Goal: Obtain resource: Download file/media

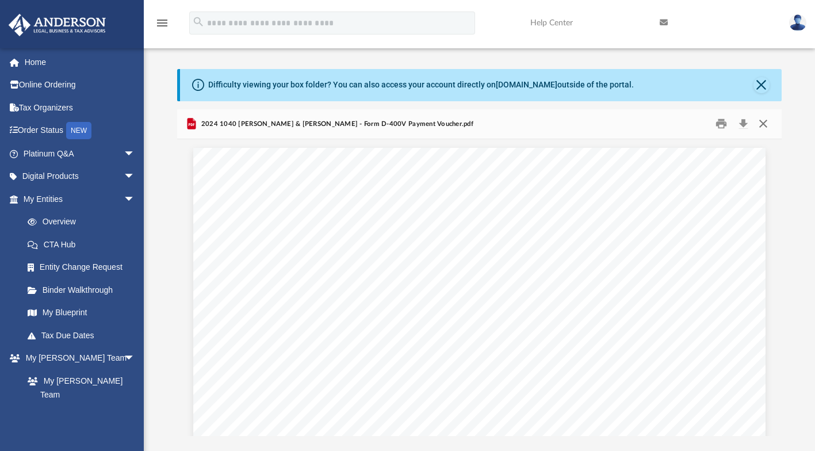
click at [764, 124] on button "Close" at bounding box center [763, 124] width 21 height 18
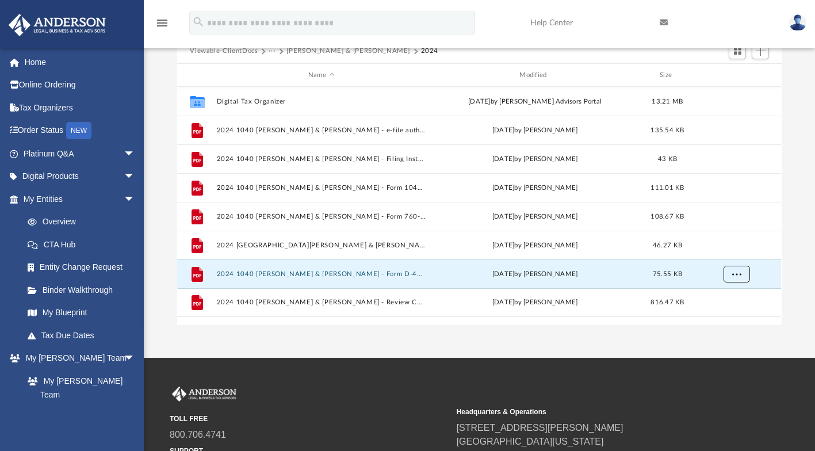
scroll to position [111, 0]
click at [396, 246] on button "2024 [GEOGRAPHIC_DATA][PERSON_NAME] & [PERSON_NAME] - Form 760-PMT Payment Vouc…" at bounding box center [321, 245] width 209 height 7
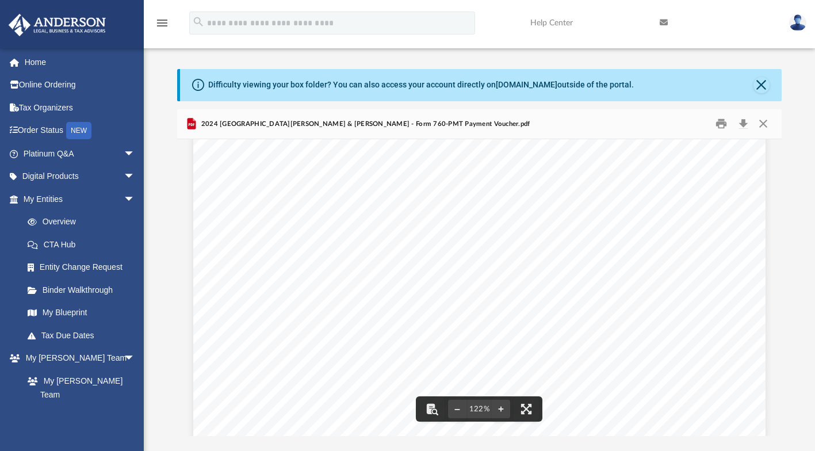
scroll to position [0, 0]
click at [722, 127] on button "Print" at bounding box center [721, 124] width 23 height 18
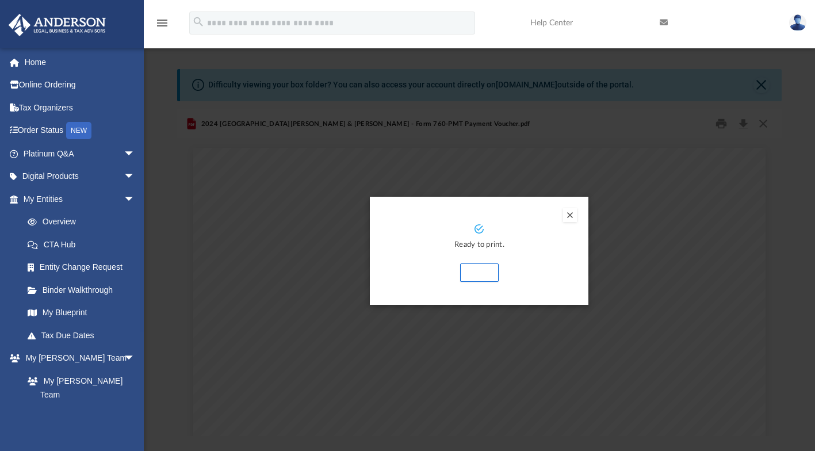
click at [486, 275] on button "Print" at bounding box center [479, 273] width 39 height 18
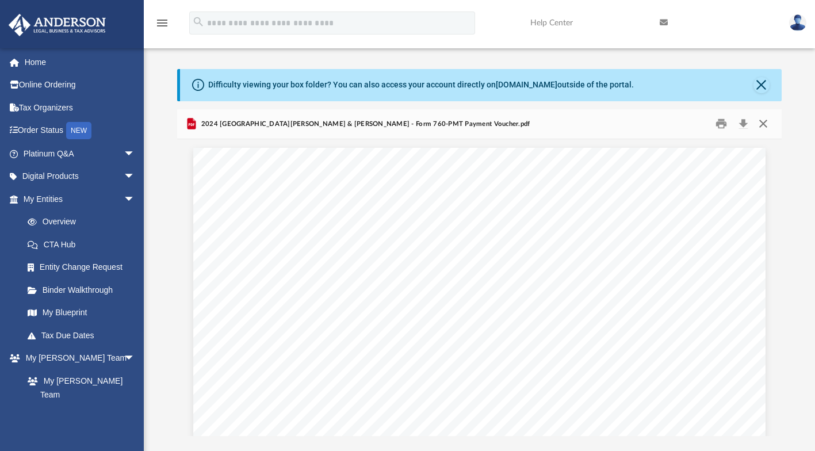
click at [763, 125] on button "Close" at bounding box center [763, 124] width 21 height 18
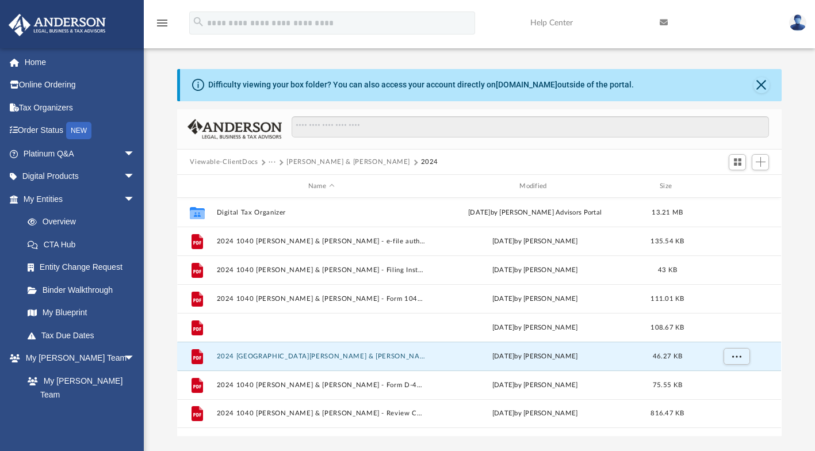
click at [413, 325] on button "2024 1040 [PERSON_NAME] & [PERSON_NAME] - Form 760-ES Estimated Tax Voucher.pdf" at bounding box center [321, 327] width 209 height 7
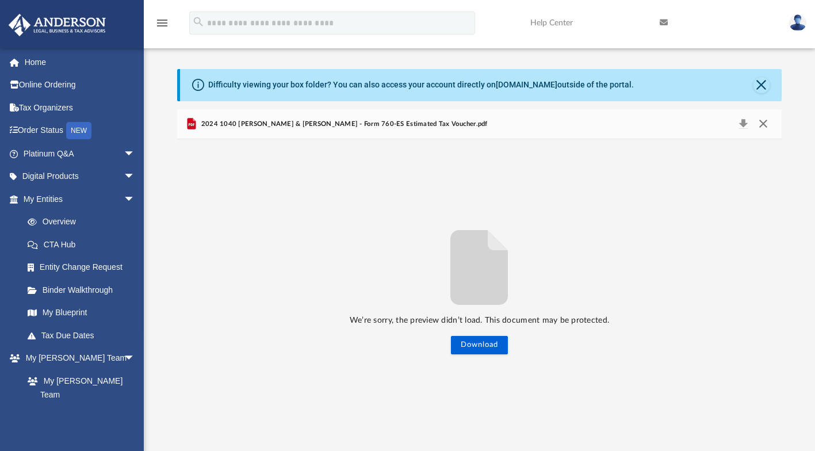
click at [769, 124] on button "Close" at bounding box center [763, 124] width 21 height 16
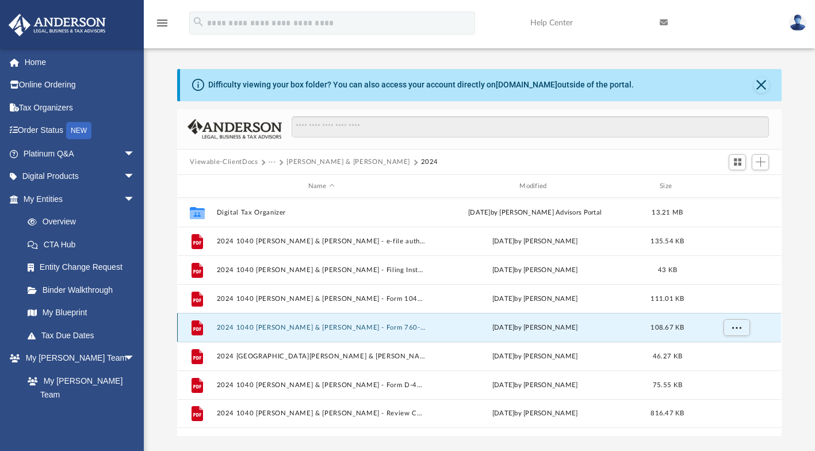
click at [596, 325] on div "[DATE] by [PERSON_NAME]" at bounding box center [535, 328] width 209 height 10
click at [739, 327] on span "More options" at bounding box center [737, 328] width 9 height 6
click at [726, 350] on li "Preview" at bounding box center [726, 351] width 33 height 12
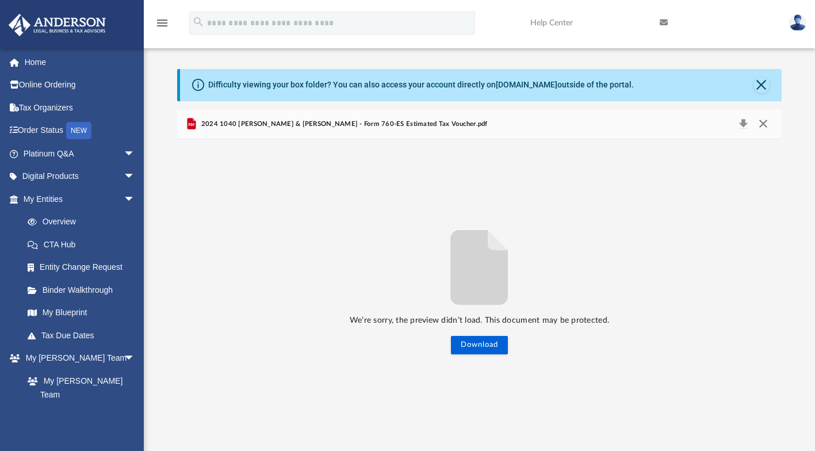
click at [762, 121] on button "Close" at bounding box center [763, 124] width 21 height 16
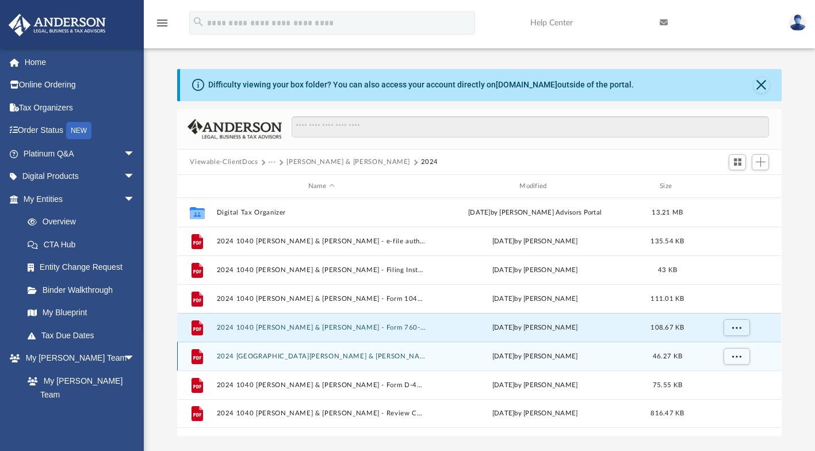
click at [548, 353] on div "[DATE] by [PERSON_NAME]" at bounding box center [535, 357] width 209 height 10
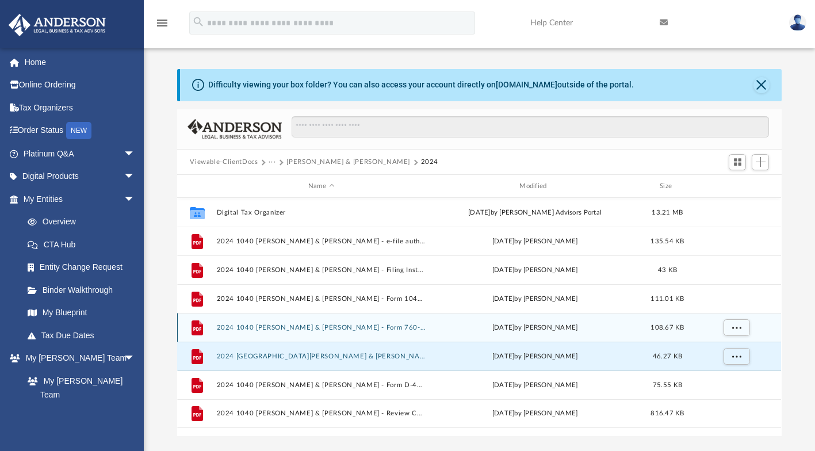
click at [515, 325] on span "[DATE]" at bounding box center [504, 328] width 22 height 6
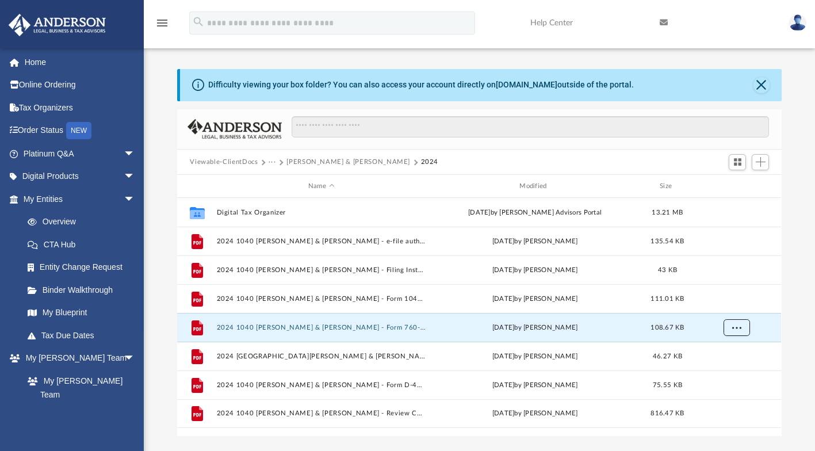
click at [737, 327] on span "More options" at bounding box center [737, 328] width 9 height 6
click at [724, 349] on li "Preview" at bounding box center [726, 351] width 33 height 12
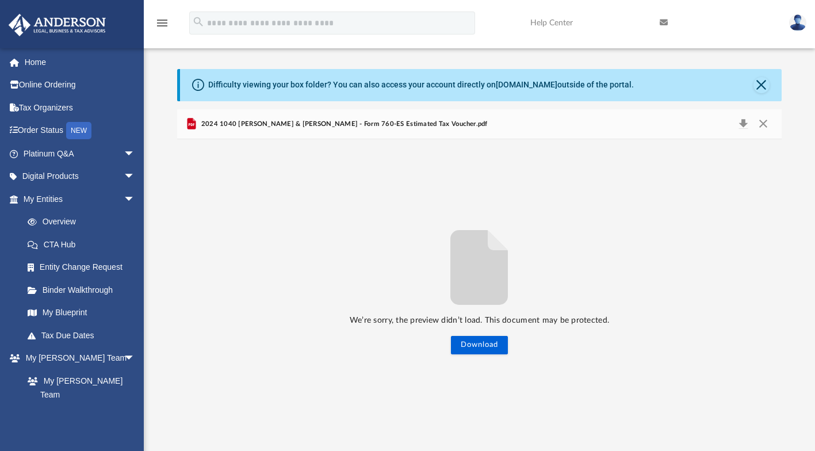
click at [744, 120] on button "Download" at bounding box center [743, 124] width 21 height 16
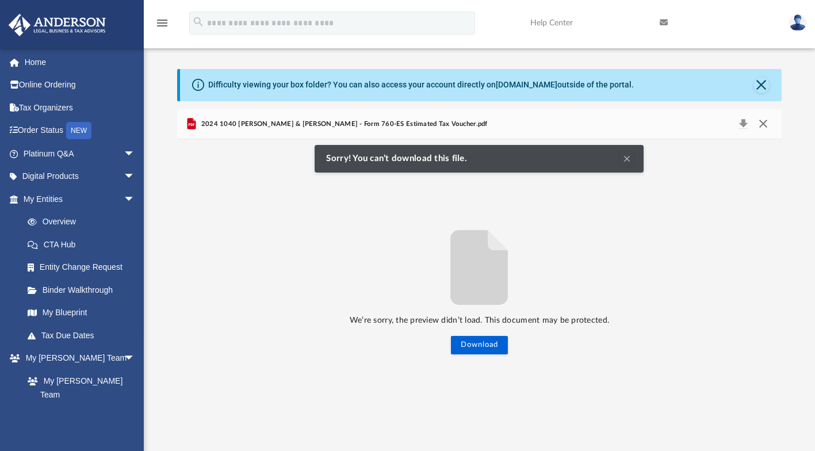
click at [764, 124] on button "Close" at bounding box center [763, 124] width 21 height 16
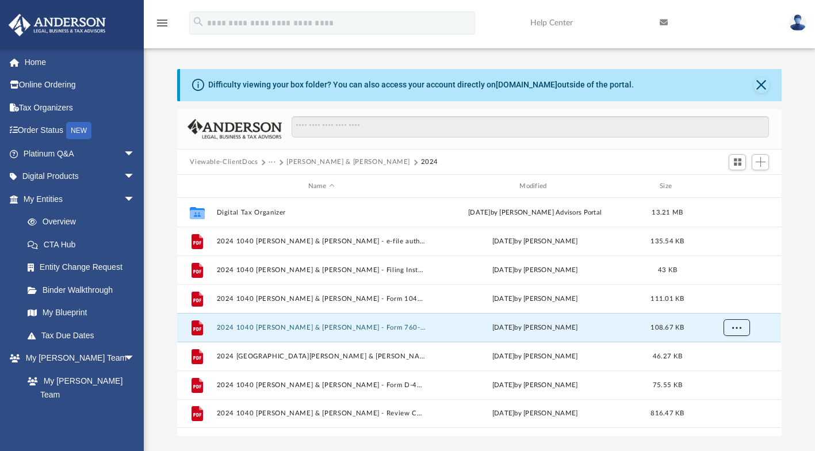
click at [737, 327] on span "More options" at bounding box center [737, 328] width 9 height 6
click at [740, 365] on li "Download" at bounding box center [726, 369] width 33 height 12
click at [661, 327] on span "108.67 KB" at bounding box center [667, 328] width 33 height 6
click at [620, 324] on div "[DATE] by [PERSON_NAME]" at bounding box center [535, 328] width 209 height 10
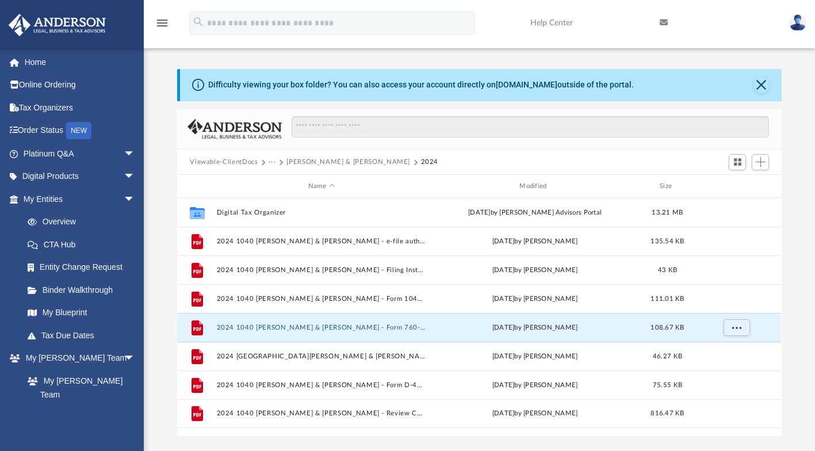
click at [382, 325] on button "2024 1040 [PERSON_NAME] & [PERSON_NAME] - Form 760-ES Estimated Tax Voucher.pdf" at bounding box center [321, 327] width 209 height 7
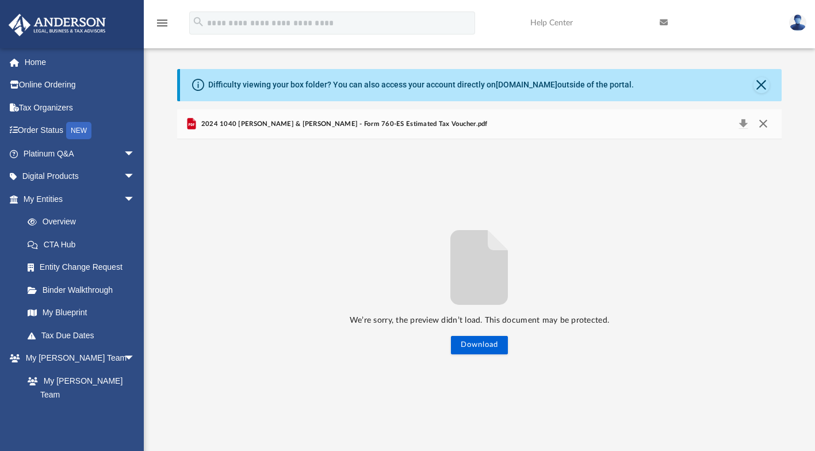
click at [765, 125] on button "Close" at bounding box center [763, 124] width 21 height 16
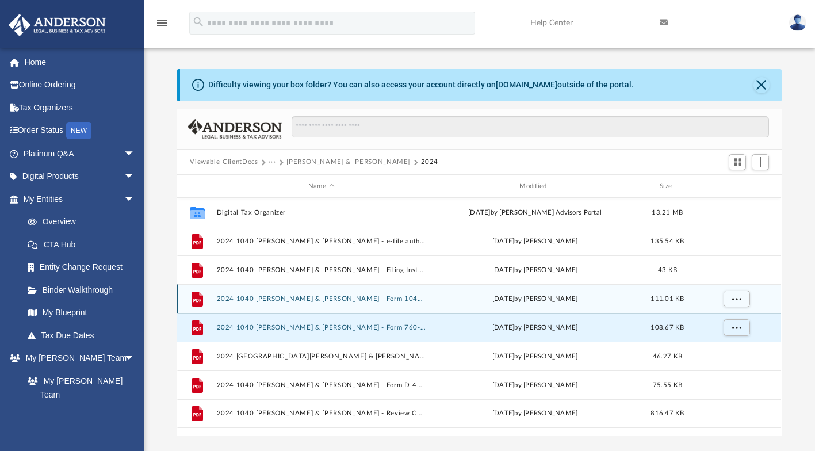
click at [596, 296] on div "[DATE] by [PERSON_NAME]" at bounding box center [535, 299] width 209 height 10
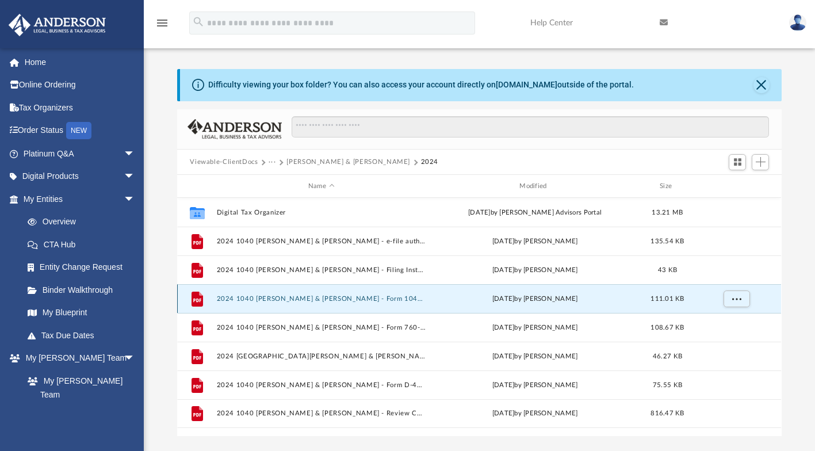
click at [568, 296] on div "[DATE] by [PERSON_NAME]" at bounding box center [535, 299] width 209 height 10
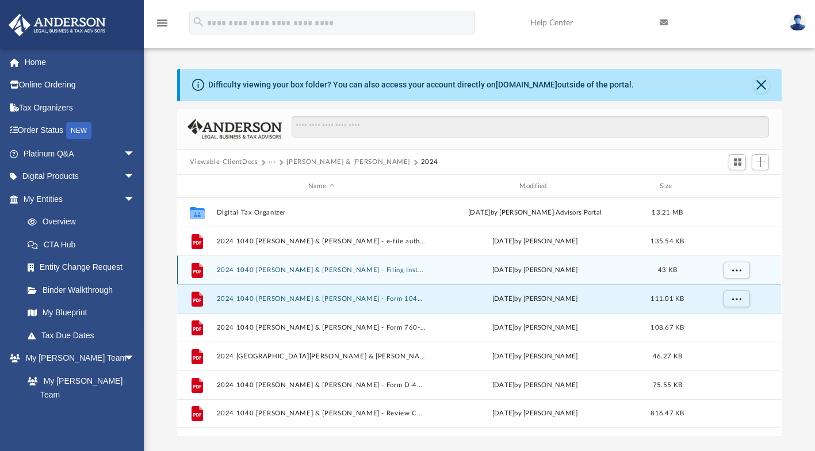
click at [749, 283] on div "File 2024 1040 Guinyard, Darryl & Cherlyn - Filing Instructions.pdf yesterday b…" at bounding box center [479, 269] width 604 height 29
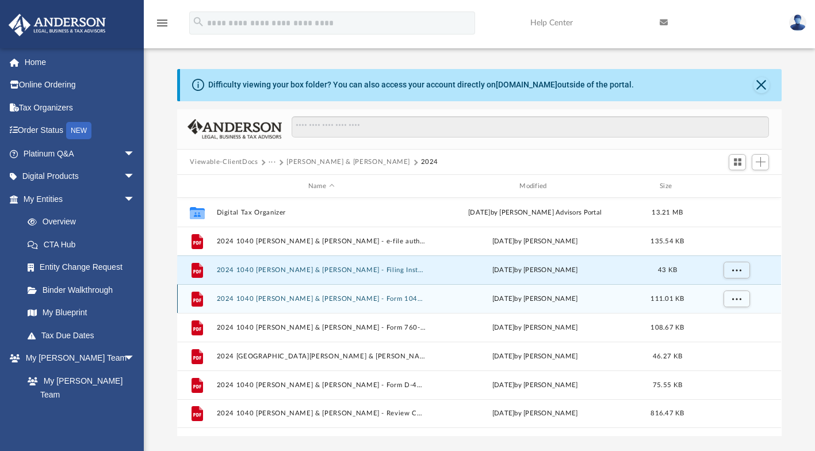
click at [597, 294] on div "[DATE] by [PERSON_NAME]" at bounding box center [535, 299] width 209 height 10
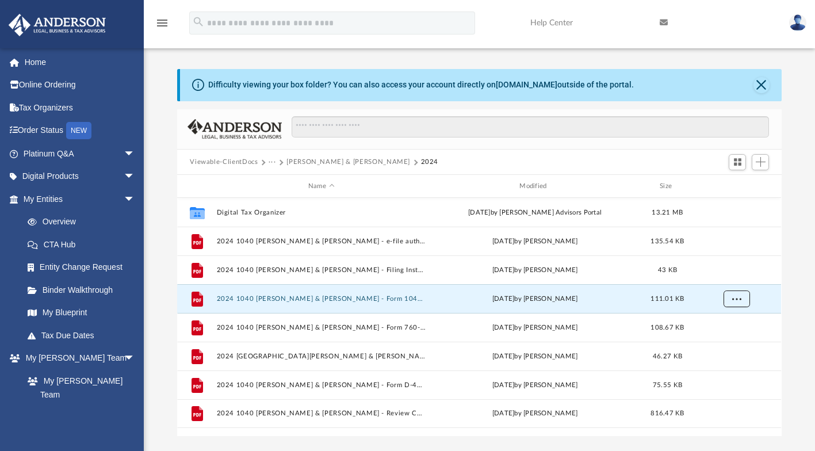
click at [741, 296] on span "More options" at bounding box center [737, 299] width 9 height 6
click at [731, 316] on li "Preview" at bounding box center [726, 322] width 33 height 12
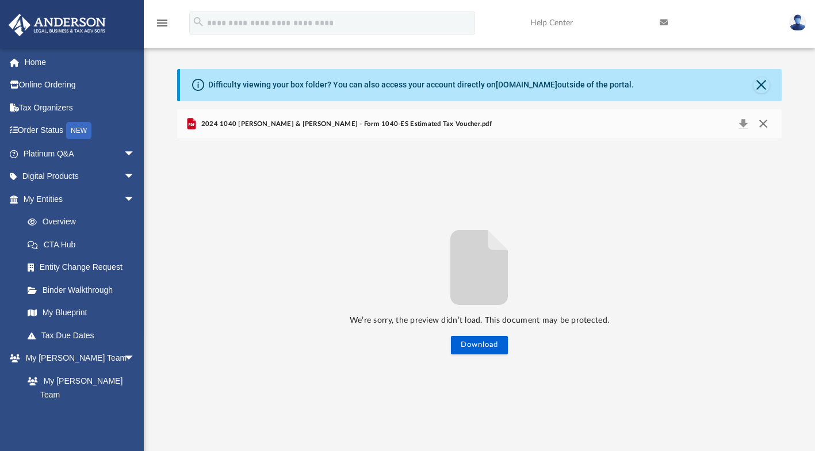
click at [768, 122] on button "Close" at bounding box center [763, 124] width 21 height 16
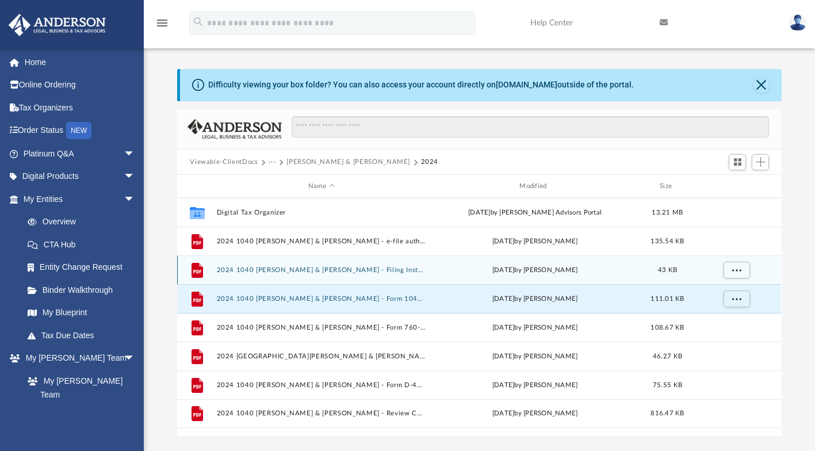
click at [647, 265] on div "43 KB" at bounding box center [668, 270] width 46 height 10
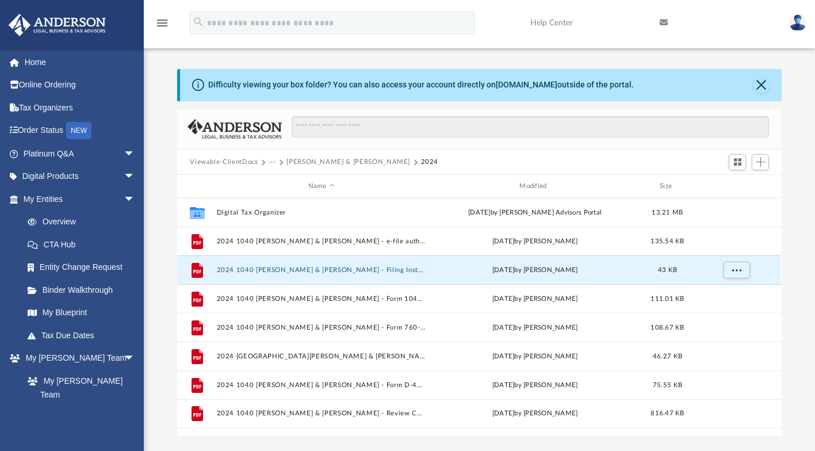
click at [738, 269] on span "More options" at bounding box center [737, 270] width 9 height 6
click at [724, 290] on li "Preview" at bounding box center [726, 293] width 33 height 12
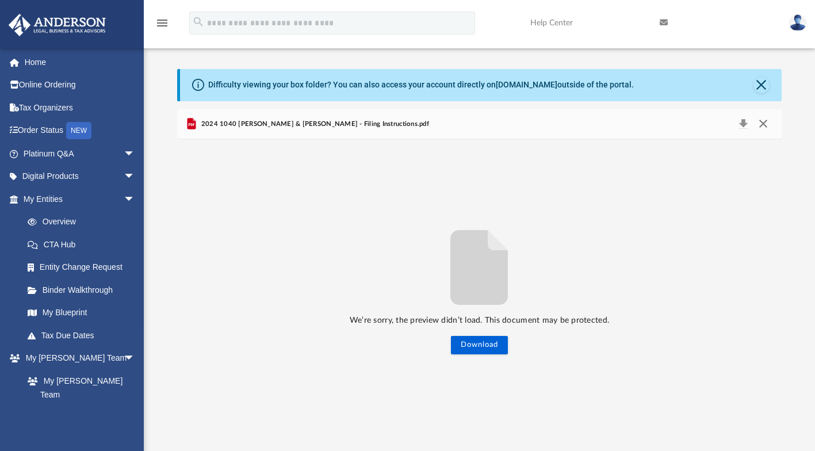
click at [772, 122] on button "Close" at bounding box center [763, 124] width 21 height 16
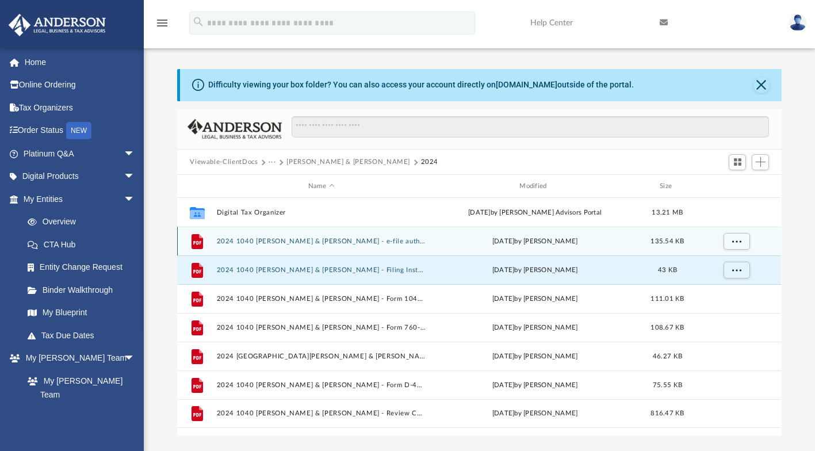
click at [656, 239] on span "135.54 KB" at bounding box center [667, 241] width 33 height 6
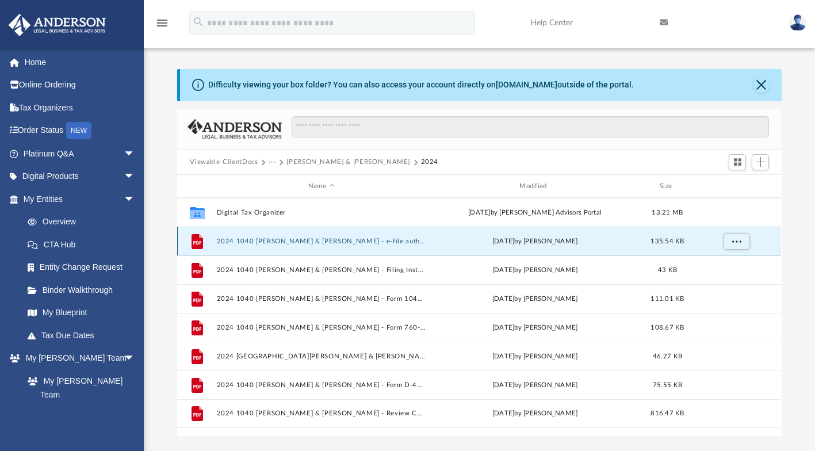
click at [700, 237] on div "grid" at bounding box center [736, 242] width 81 height 22
click at [741, 238] on span "More options" at bounding box center [737, 241] width 9 height 6
click at [733, 263] on li "Preview" at bounding box center [726, 264] width 33 height 12
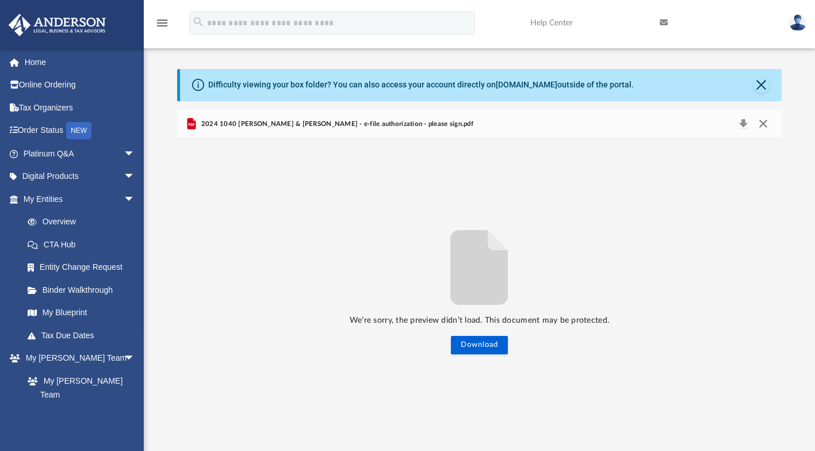
click at [764, 124] on button "Close" at bounding box center [763, 124] width 21 height 16
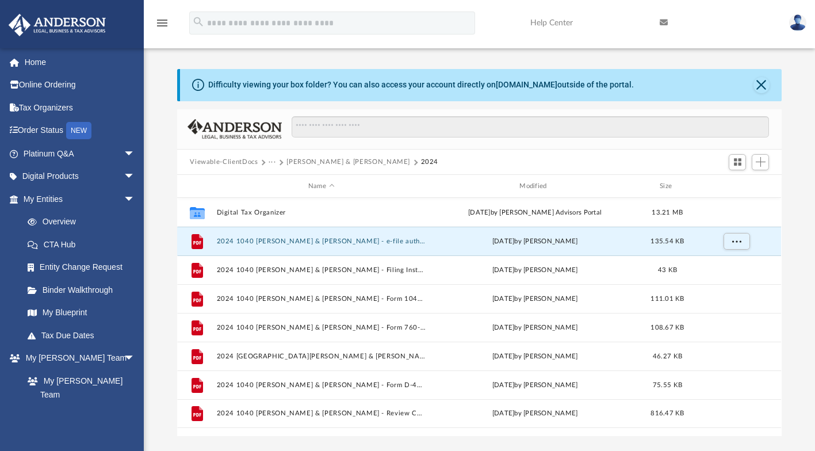
click at [769, 84] on div "Difficulty viewing your box folder? You can also access your account directly o…" at bounding box center [480, 85] width 601 height 32
click at [766, 82] on button "Close" at bounding box center [762, 85] width 16 height 16
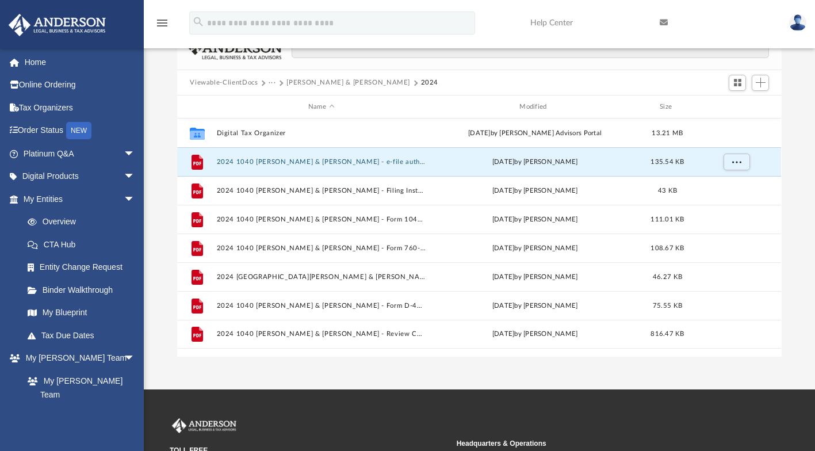
scroll to position [120, 0]
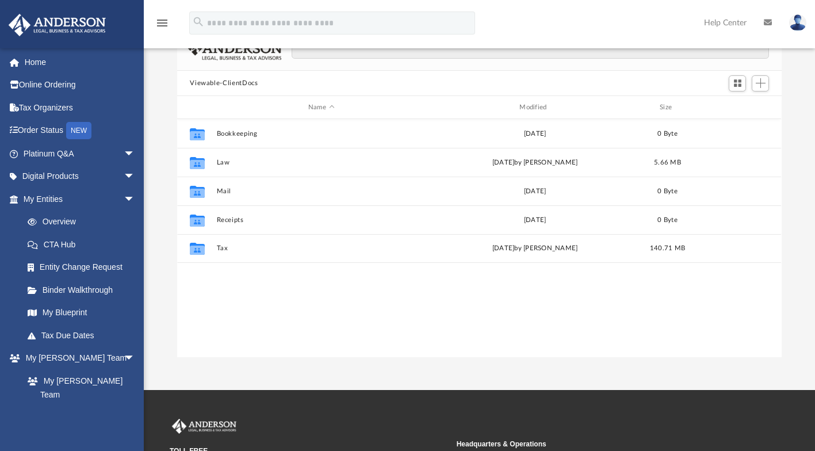
scroll to position [71, 0]
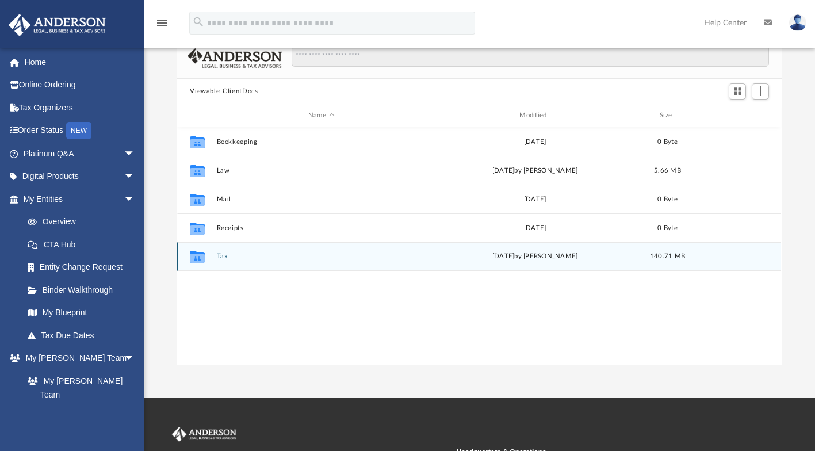
click at [552, 253] on div "[DATE] by [PERSON_NAME]" at bounding box center [535, 256] width 209 height 10
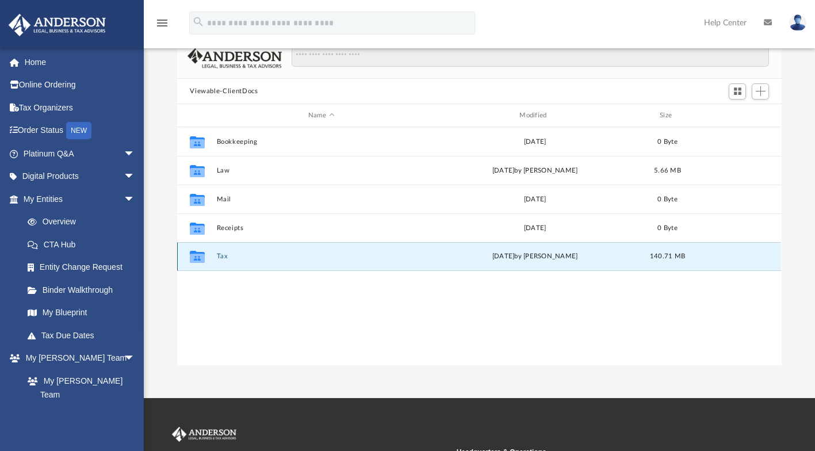
click at [573, 253] on div "[DATE] by [PERSON_NAME]" at bounding box center [535, 256] width 209 height 10
click at [572, 255] on div "[DATE] by [PERSON_NAME]" at bounding box center [535, 256] width 209 height 10
click at [391, 255] on button "Tax" at bounding box center [321, 256] width 209 height 7
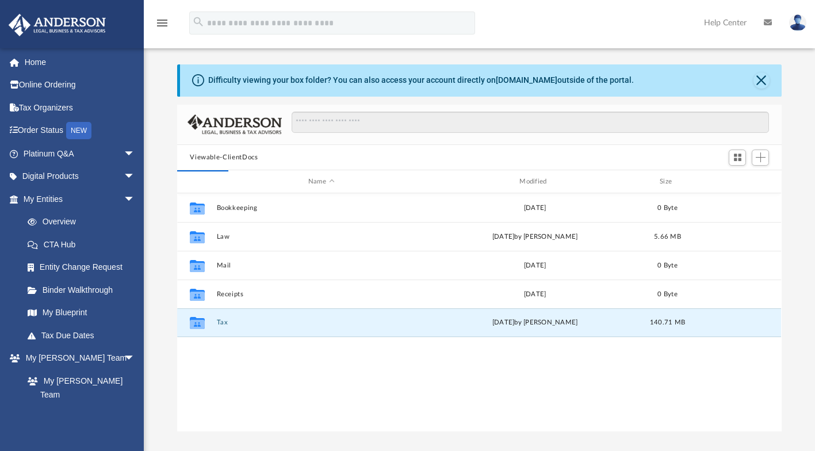
scroll to position [0, 0]
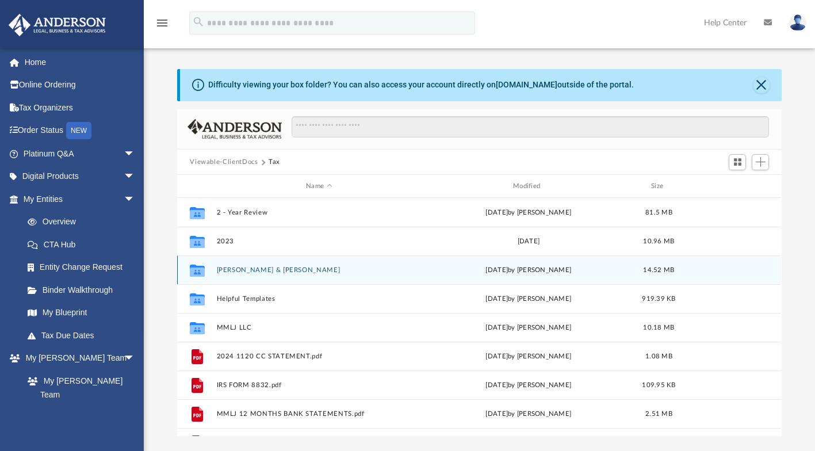
click at [546, 269] on div "[DATE] by [PERSON_NAME]" at bounding box center [528, 270] width 205 height 10
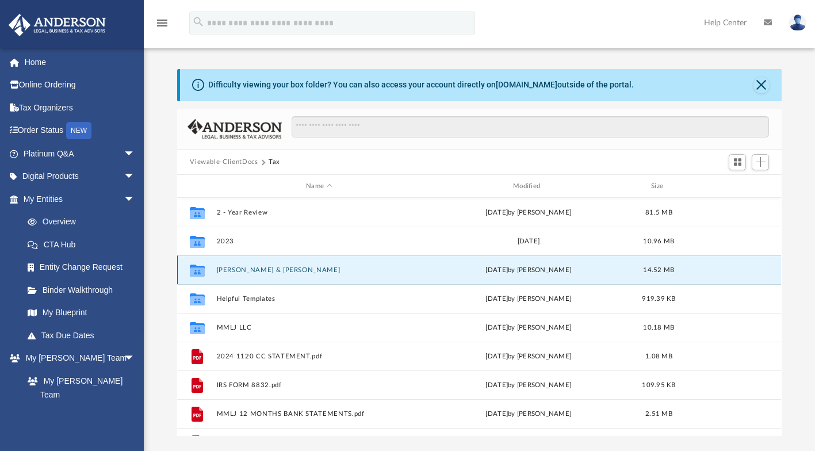
click at [440, 268] on div "[DATE] by [PERSON_NAME]" at bounding box center [528, 270] width 205 height 10
click at [437, 267] on div "[DATE] by [PERSON_NAME]" at bounding box center [528, 270] width 205 height 10
click at [440, 266] on div "[DATE] by [PERSON_NAME]" at bounding box center [528, 270] width 205 height 10
click at [406, 268] on button "[PERSON_NAME] & [PERSON_NAME]" at bounding box center [319, 269] width 205 height 7
click at [407, 271] on button "[PERSON_NAME] & [PERSON_NAME]" at bounding box center [319, 269] width 205 height 7
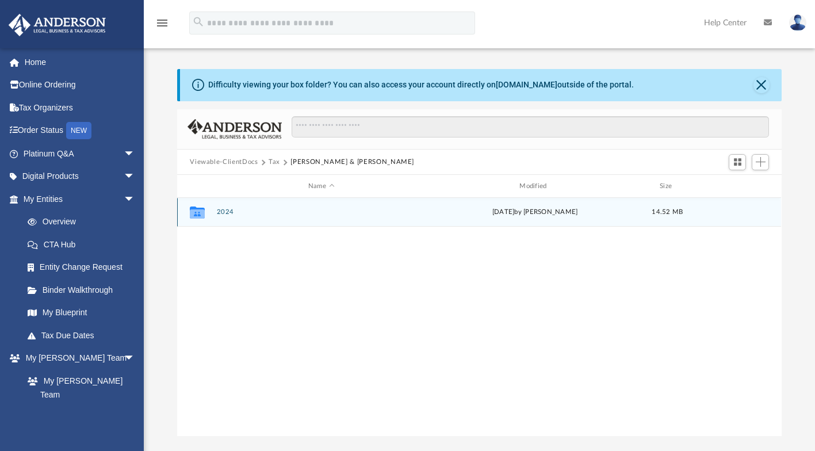
click at [566, 213] on div "[DATE] by [PERSON_NAME]" at bounding box center [535, 212] width 209 height 10
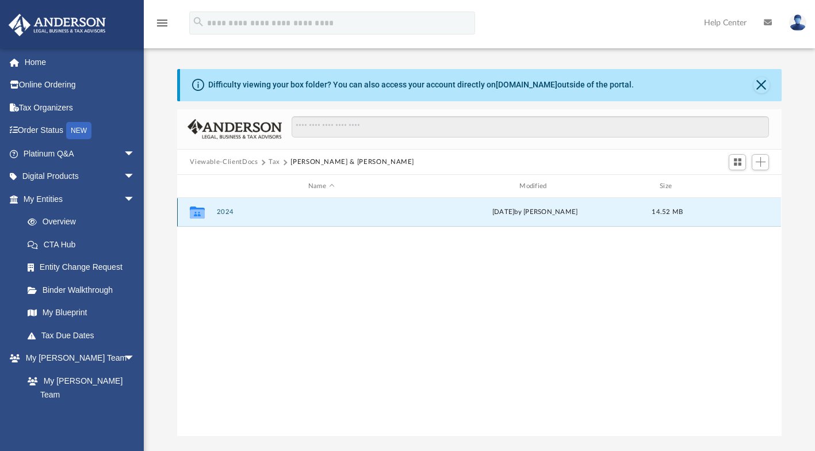
click at [556, 211] on div "[DATE] by [PERSON_NAME]" at bounding box center [535, 212] width 209 height 10
click at [557, 212] on div "[DATE] by [PERSON_NAME]" at bounding box center [535, 212] width 209 height 10
click at [558, 212] on div "[DATE] by [PERSON_NAME]" at bounding box center [535, 212] width 209 height 10
click at [363, 211] on button "2024" at bounding box center [321, 212] width 209 height 7
click at [406, 212] on button "2024" at bounding box center [321, 212] width 209 height 7
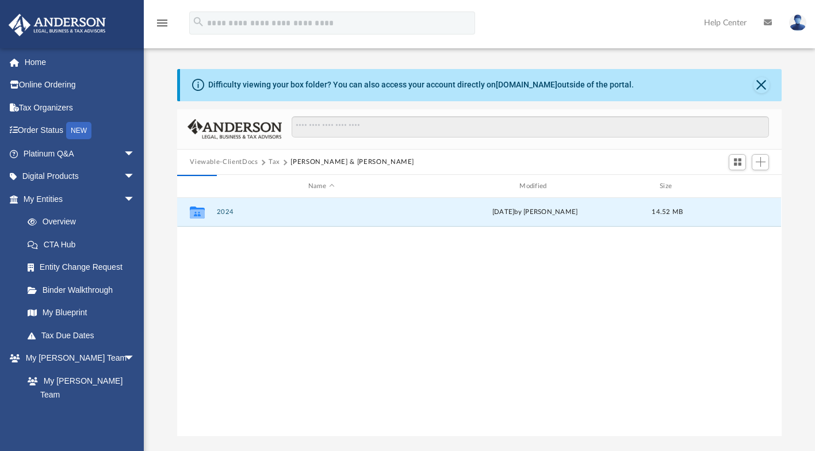
click at [405, 212] on button "2024" at bounding box center [321, 212] width 209 height 7
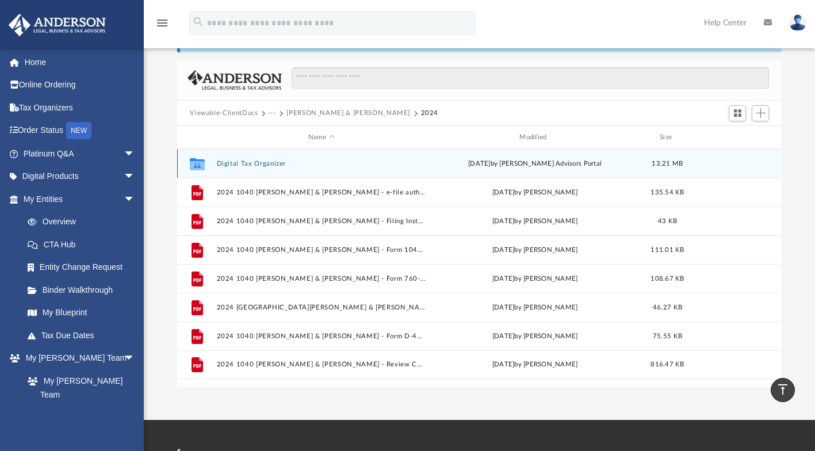
scroll to position [39, 0]
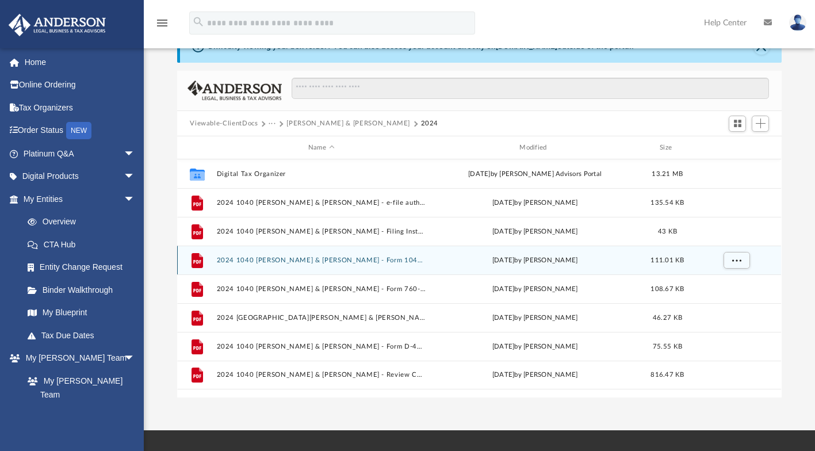
click at [674, 271] on div "File 2024 1040 [PERSON_NAME] & [PERSON_NAME] - Form 1040-ES Estimated Tax Vouch…" at bounding box center [479, 260] width 604 height 29
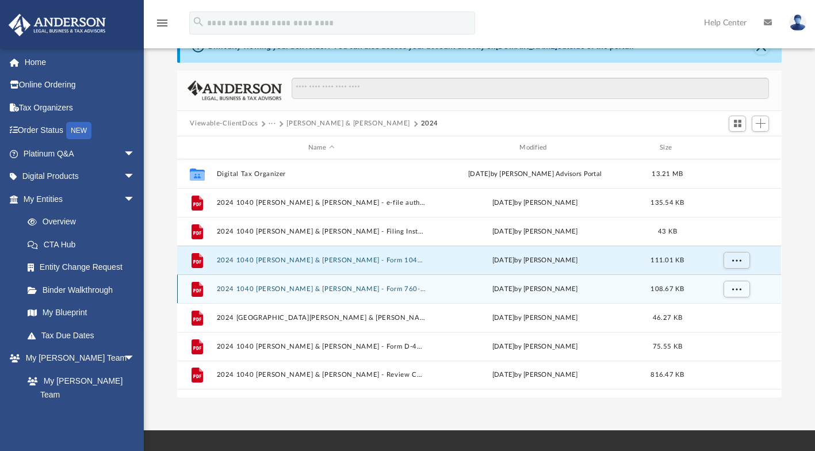
click at [675, 286] on span "108.67 KB" at bounding box center [667, 289] width 33 height 6
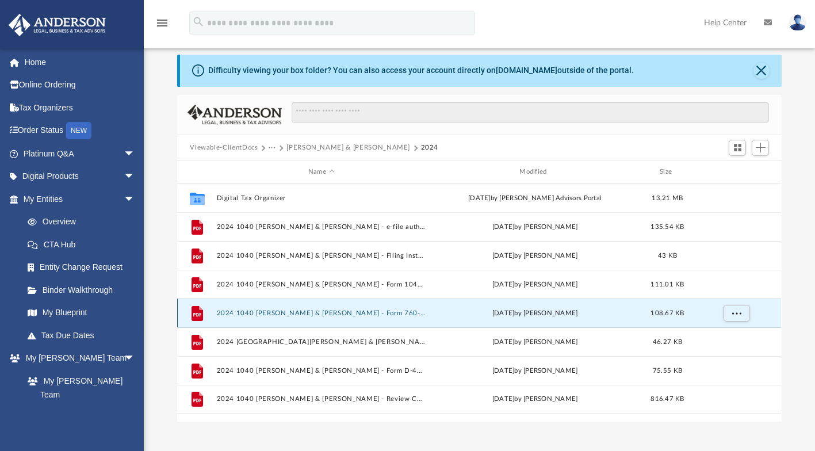
scroll to position [0, 0]
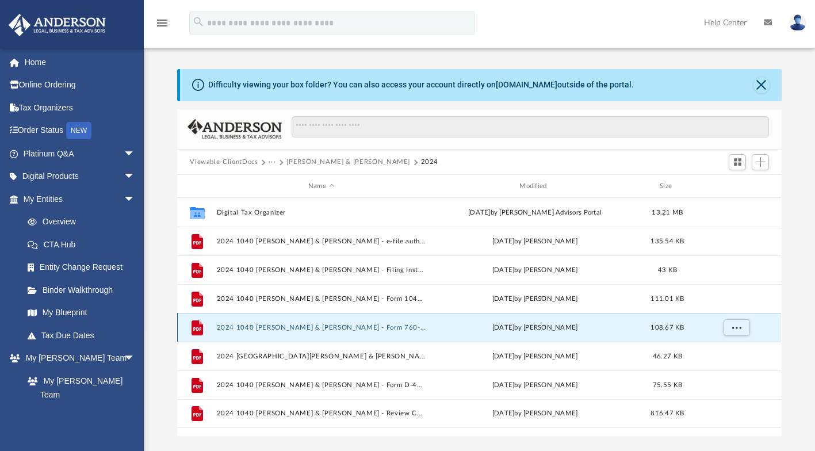
click at [619, 323] on div "[DATE] by [PERSON_NAME]" at bounding box center [535, 328] width 209 height 10
click at [737, 327] on span "More options" at bounding box center [737, 328] width 9 height 6
click at [725, 348] on li "Preview" at bounding box center [726, 351] width 33 height 12
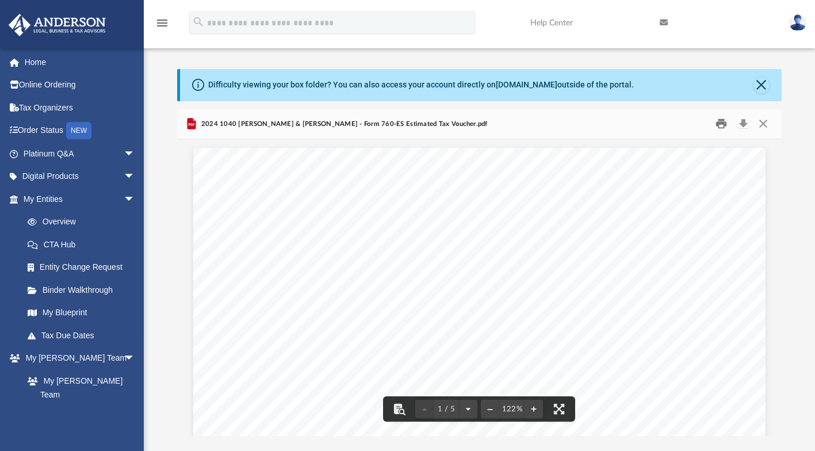
click at [729, 117] on button "Print" at bounding box center [721, 124] width 23 height 18
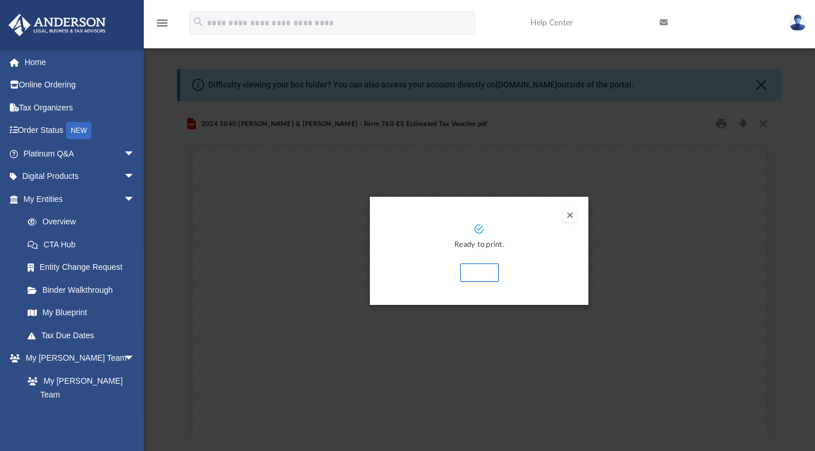
click at [481, 272] on button "Print" at bounding box center [479, 273] width 39 height 18
